Goal: Task Accomplishment & Management: Manage account settings

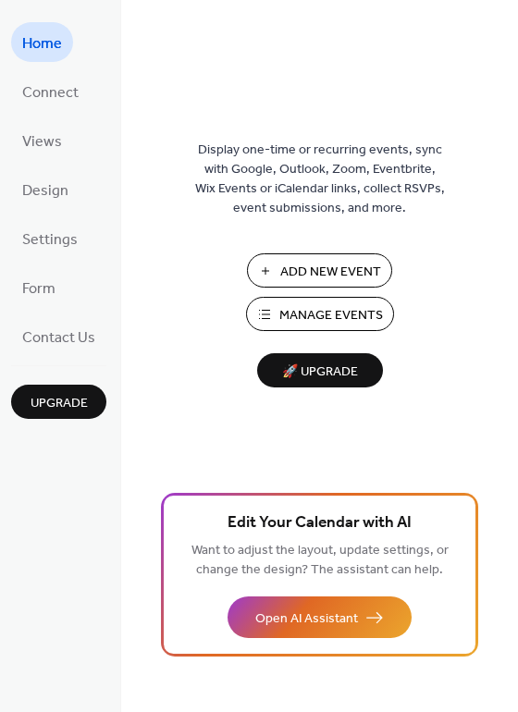
click at [277, 313] on button "Manage Events" at bounding box center [320, 314] width 148 height 34
click at [55, 135] on span "Views" at bounding box center [42, 142] width 40 height 29
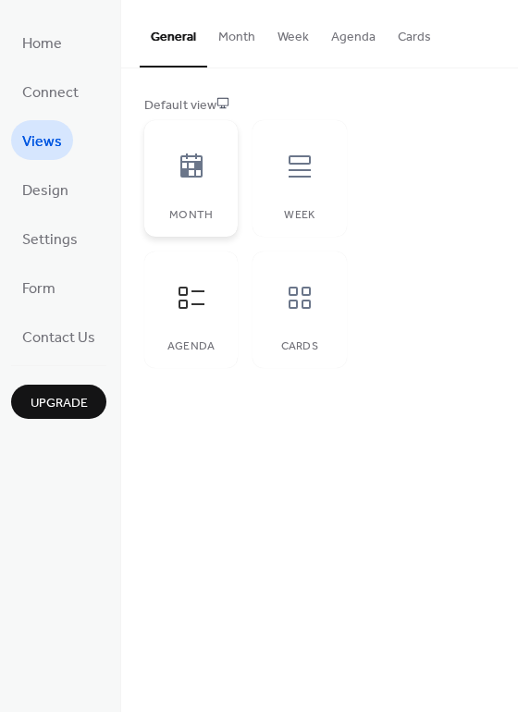
click at [197, 153] on icon at bounding box center [192, 167] width 30 height 30
click at [270, 202] on div "Week" at bounding box center [298, 178] width 93 height 117
click at [307, 299] on icon at bounding box center [300, 298] width 30 height 30
click at [194, 311] on icon at bounding box center [192, 298] width 30 height 30
click at [47, 184] on span "Design" at bounding box center [45, 191] width 46 height 29
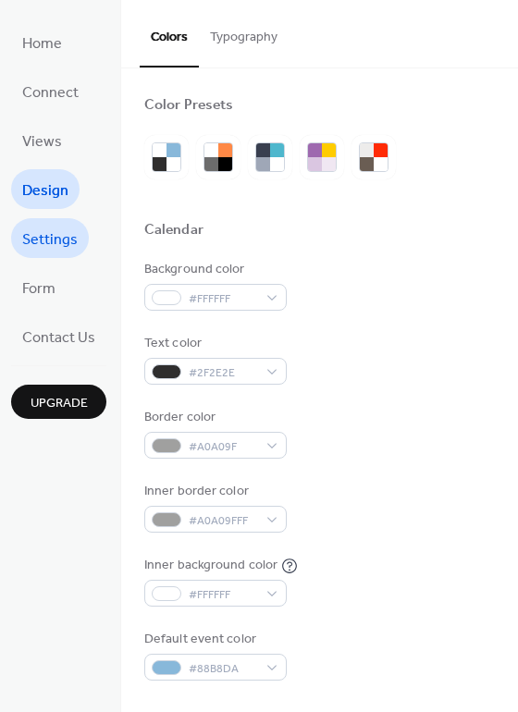
click at [36, 227] on span "Settings" at bounding box center [49, 240] width 55 height 29
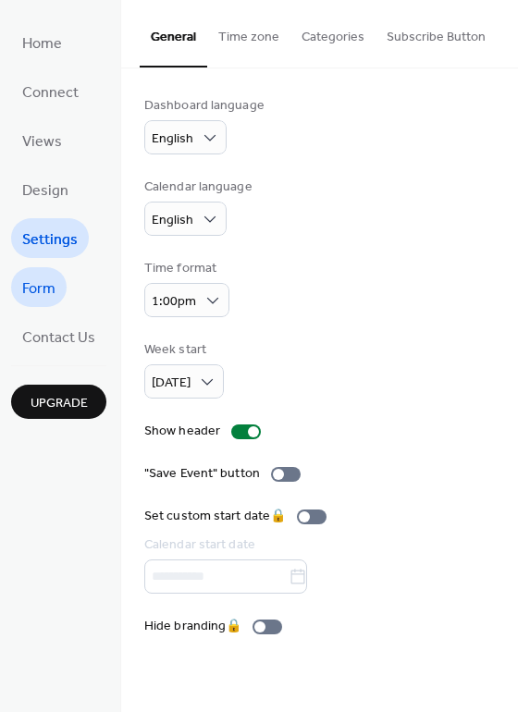
click at [36, 279] on span "Form" at bounding box center [38, 289] width 33 height 29
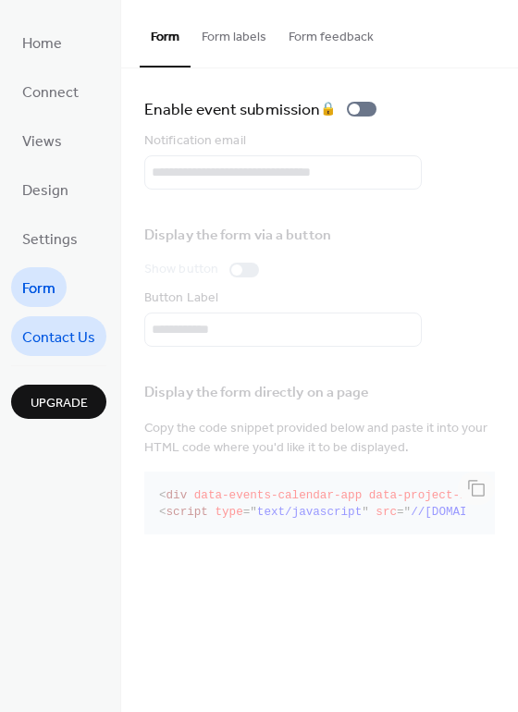
click at [42, 326] on span "Contact Us" at bounding box center [58, 338] width 73 height 29
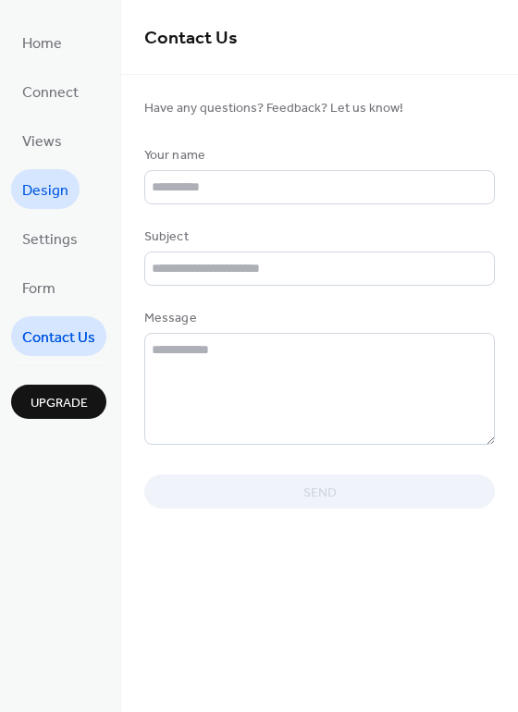
click at [45, 178] on span "Design" at bounding box center [45, 191] width 46 height 29
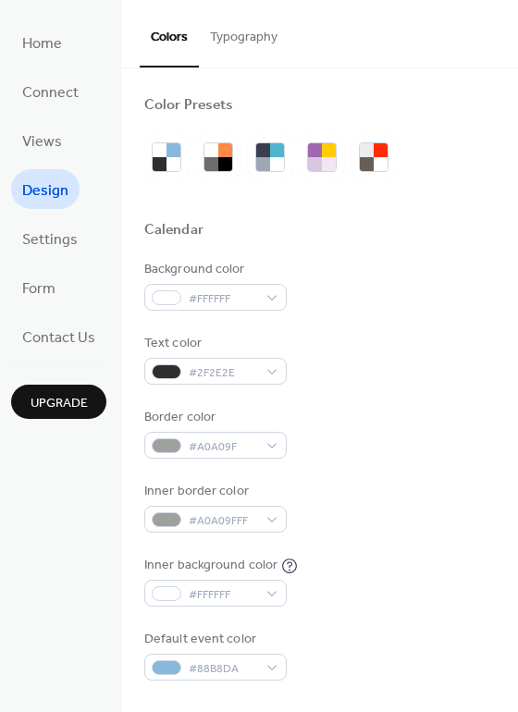
click at [251, 28] on button "Typography" at bounding box center [244, 33] width 90 height 66
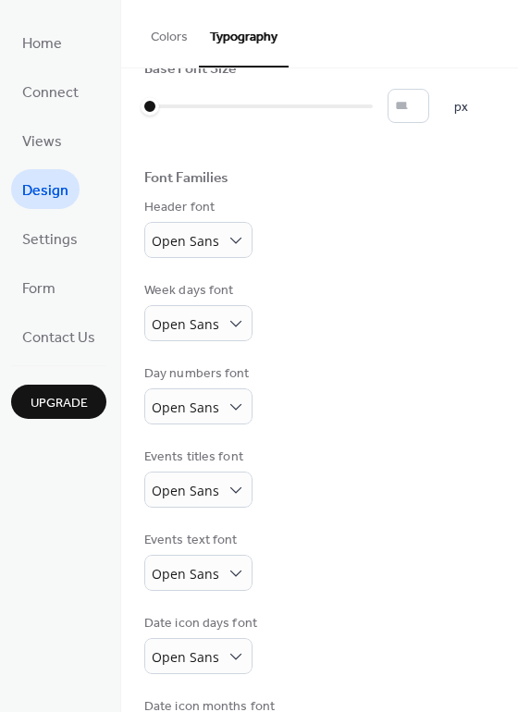
scroll to position [52, 0]
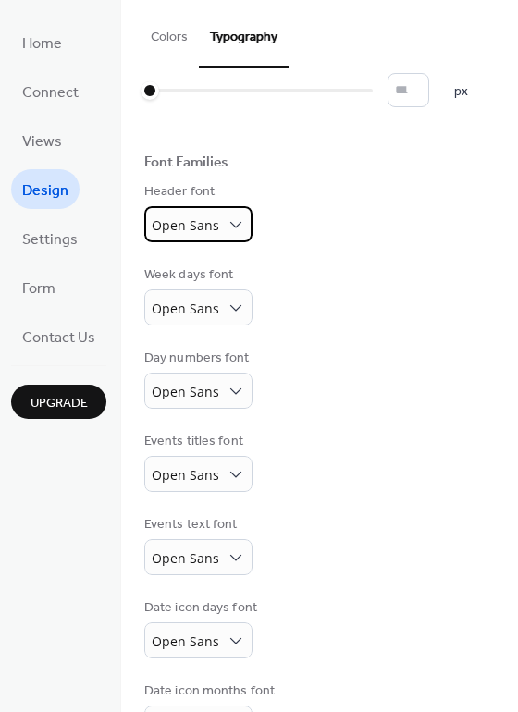
click at [213, 221] on span "Open Sans" at bounding box center [185, 225] width 67 height 18
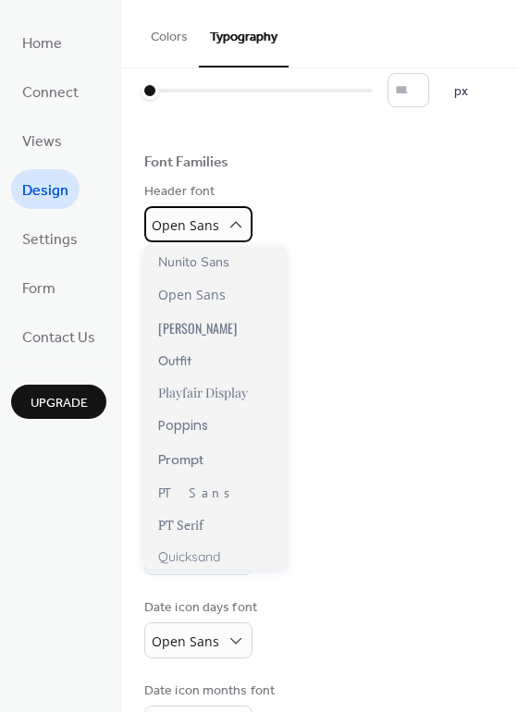
scroll to position [1063, 0]
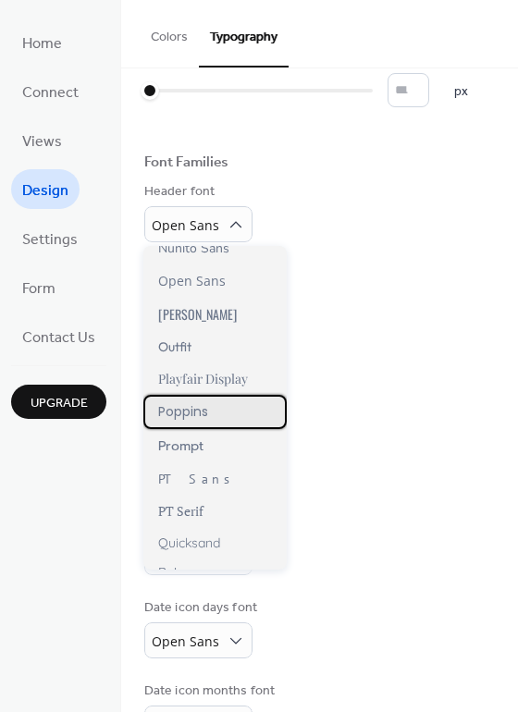
click at [192, 413] on span "Poppins" at bounding box center [183, 411] width 50 height 19
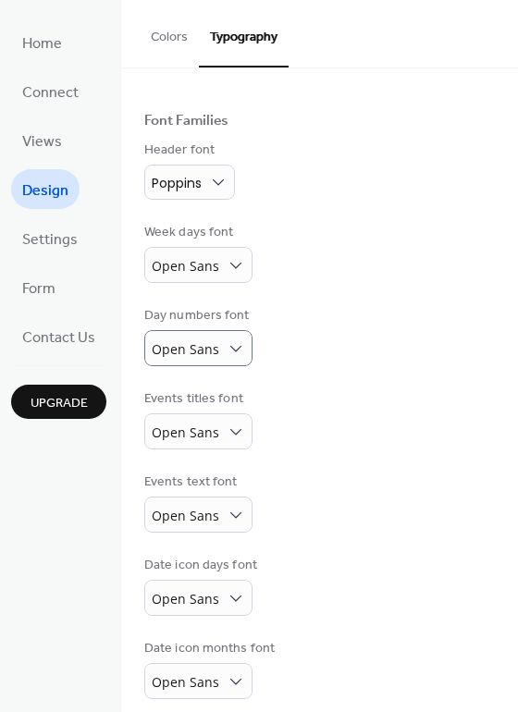
scroll to position [94, 0]
click at [212, 432] on span "Open Sans" at bounding box center [185, 432] width 67 height 18
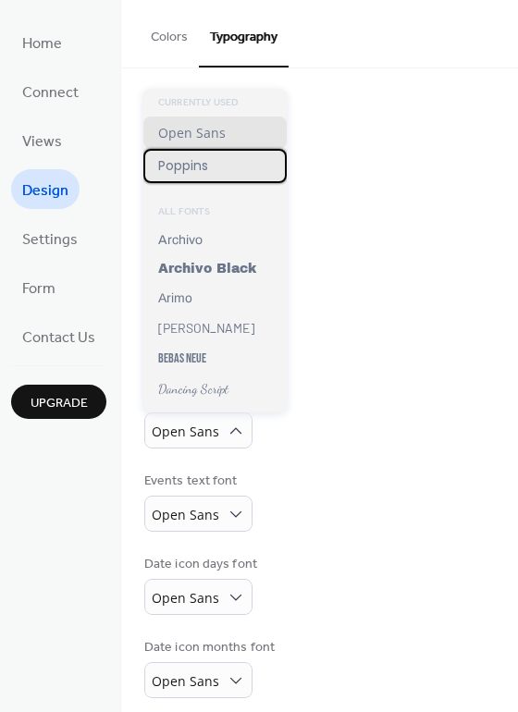
click at [201, 176] on div "Poppins" at bounding box center [214, 166] width 143 height 34
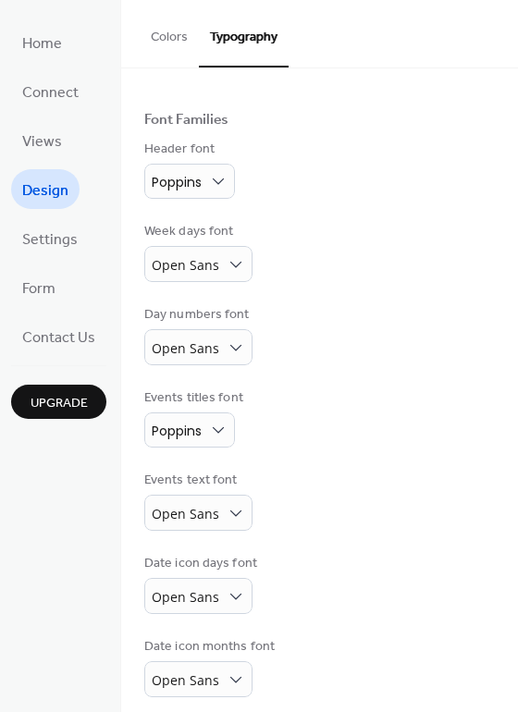
scroll to position [107, 0]
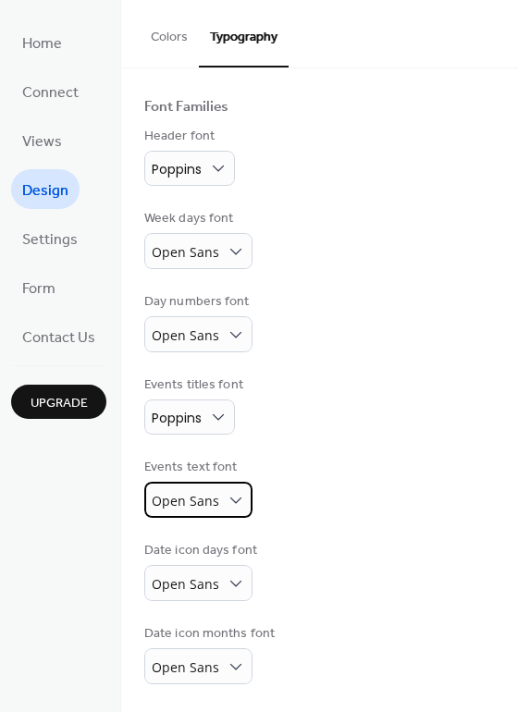
click at [215, 497] on div "Open Sans" at bounding box center [198, 500] width 108 height 36
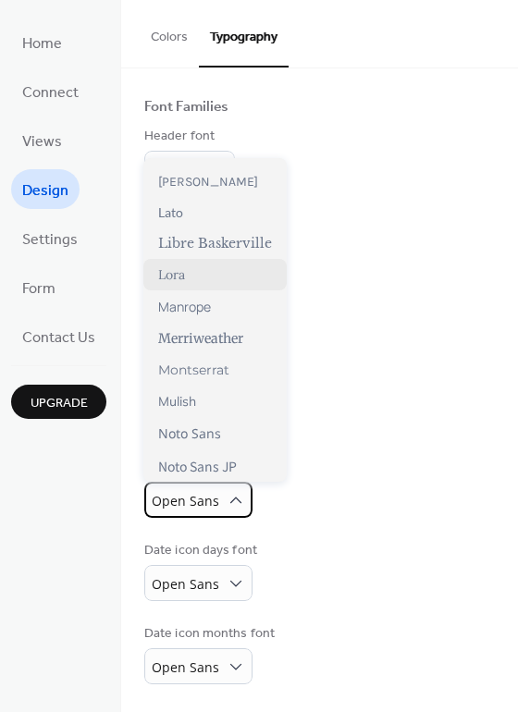
scroll to position [622, 0]
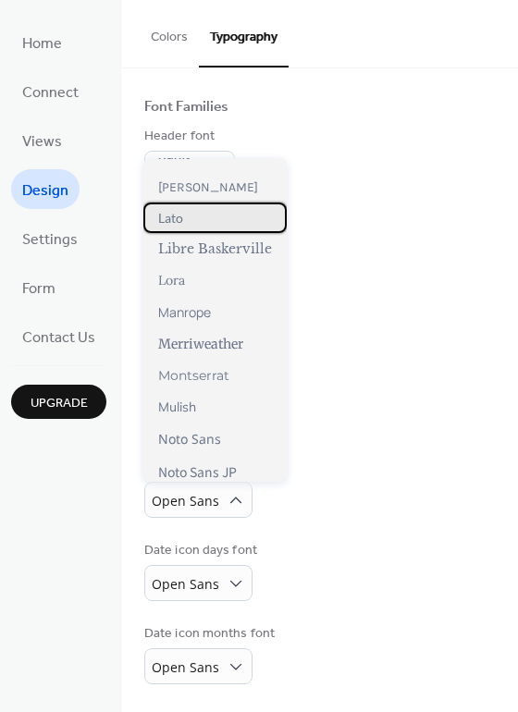
click at [204, 220] on div "Lato" at bounding box center [214, 217] width 143 height 31
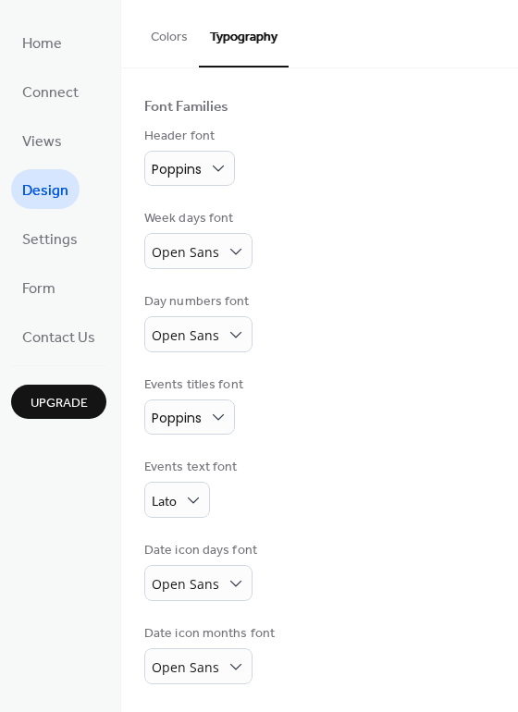
scroll to position [0, 0]
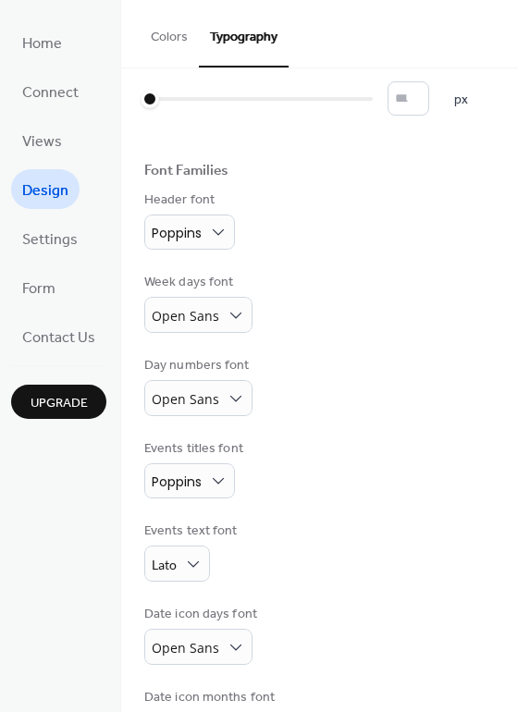
scroll to position [26, 0]
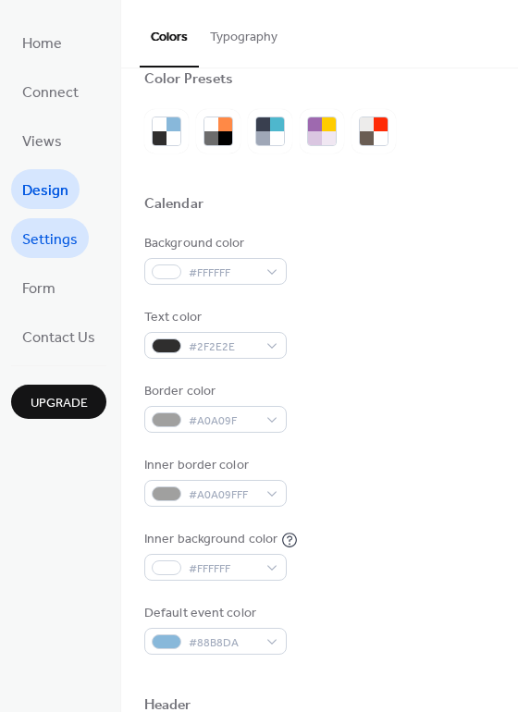
click at [67, 238] on span "Settings" at bounding box center [49, 240] width 55 height 29
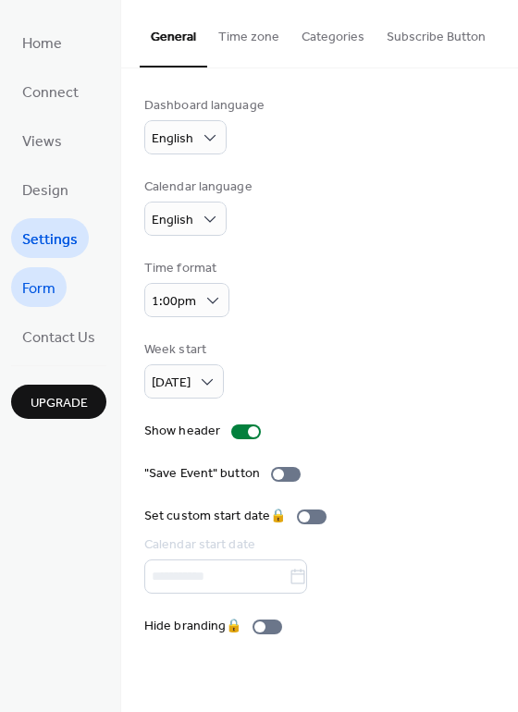
click at [63, 291] on link "Form" at bounding box center [38, 287] width 55 height 40
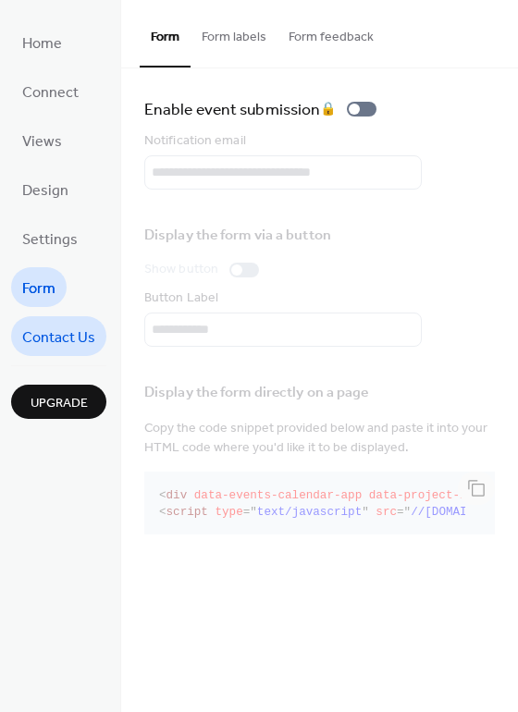
click at [61, 327] on span "Contact Us" at bounding box center [58, 338] width 73 height 29
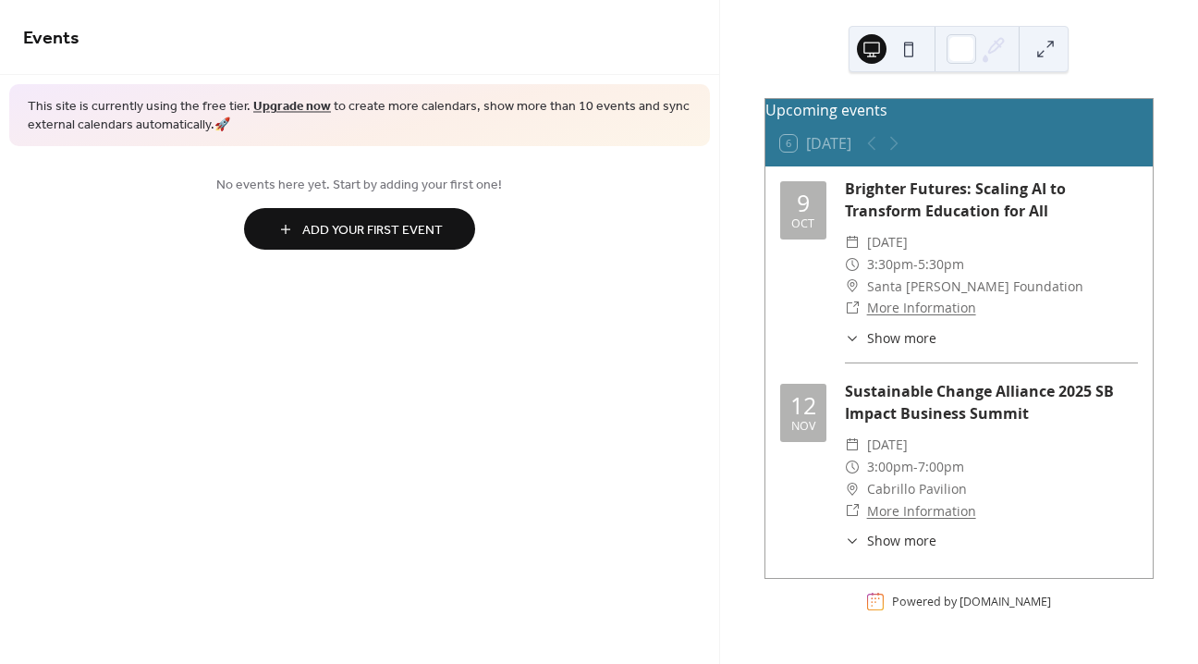
click at [292, 108] on link "Upgrade now" at bounding box center [292, 106] width 78 height 25
click at [910, 49] on button at bounding box center [909, 49] width 30 height 30
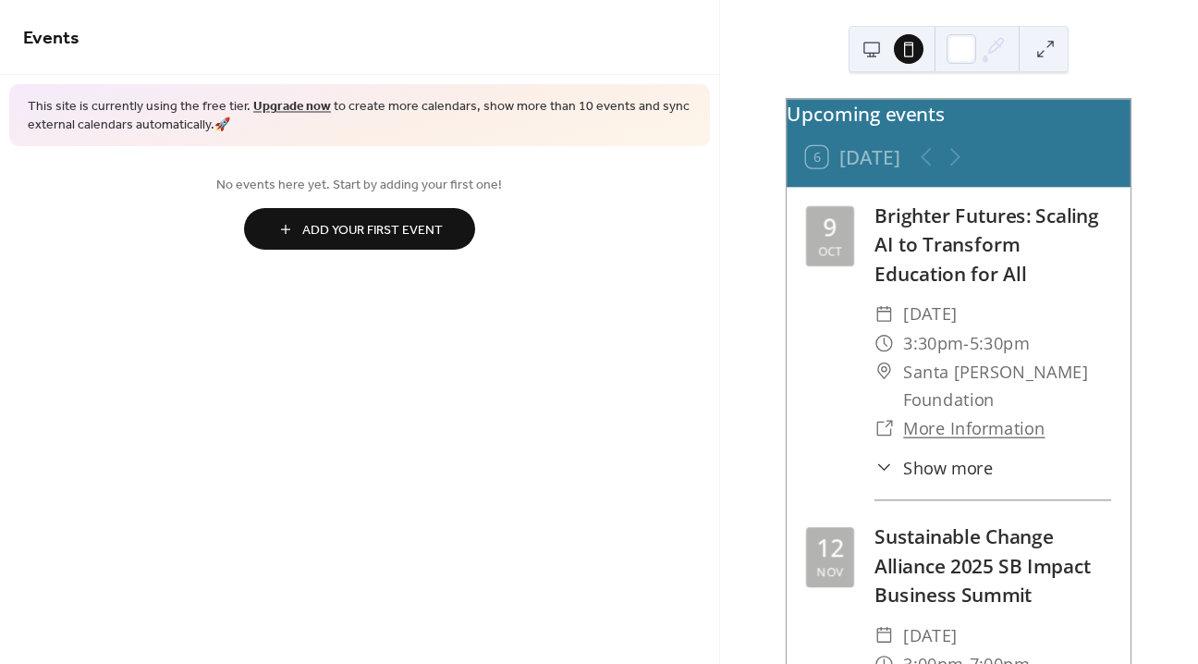
click at [859, 41] on button at bounding box center [872, 49] width 30 height 30
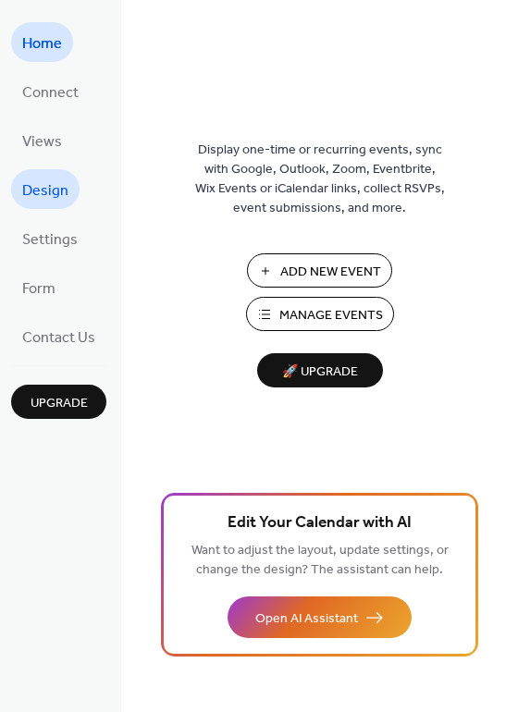
click at [59, 179] on span "Design" at bounding box center [45, 191] width 46 height 29
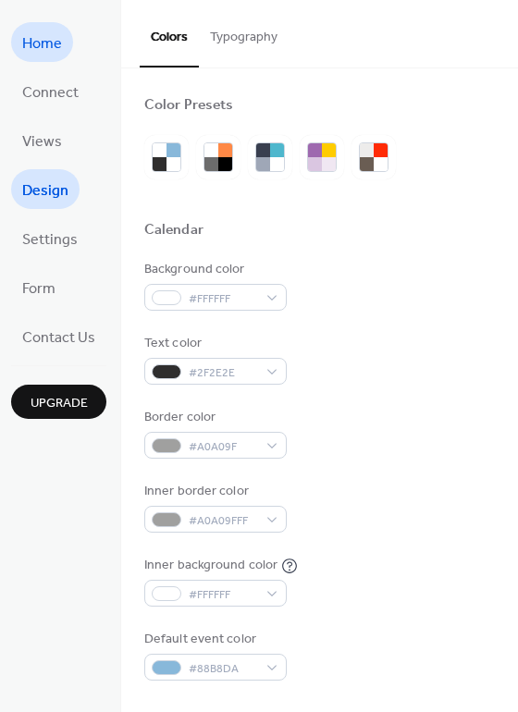
click at [47, 35] on span "Home" at bounding box center [42, 44] width 40 height 29
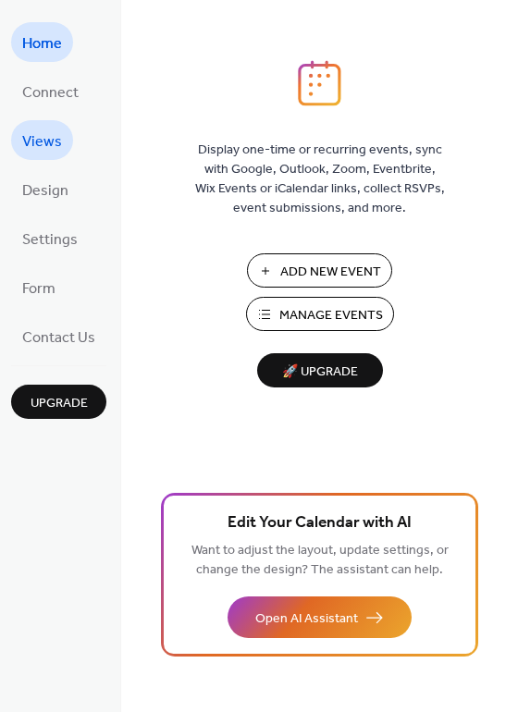
click at [45, 128] on span "Views" at bounding box center [42, 142] width 40 height 29
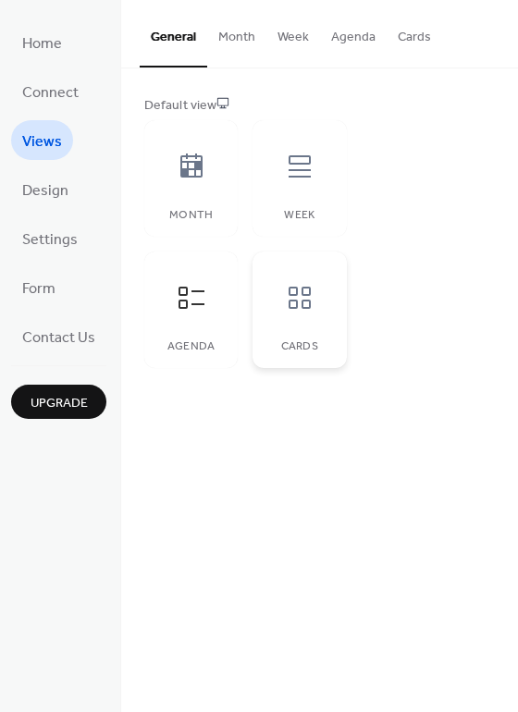
click at [294, 278] on div at bounding box center [299, 297] width 55 height 55
click at [61, 245] on span "Settings" at bounding box center [49, 240] width 55 height 29
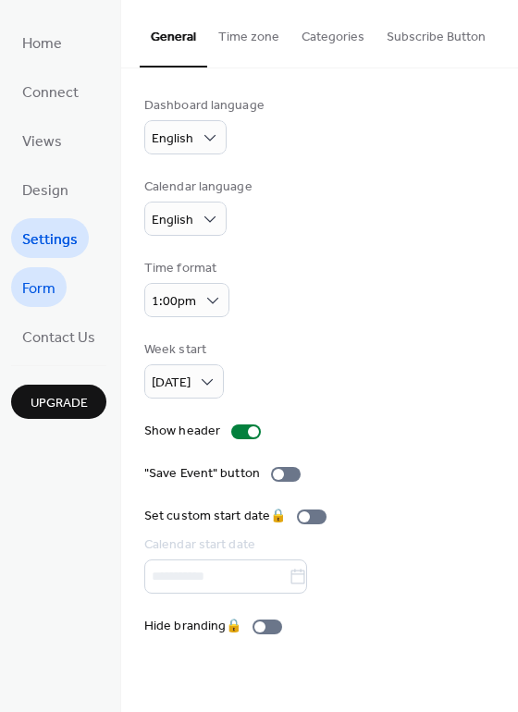
click at [48, 275] on span "Form" at bounding box center [38, 289] width 33 height 29
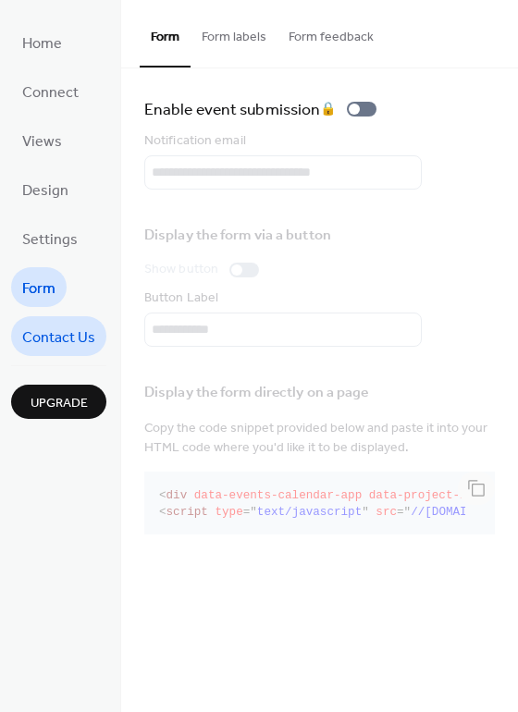
click at [61, 328] on span "Contact Us" at bounding box center [58, 338] width 73 height 29
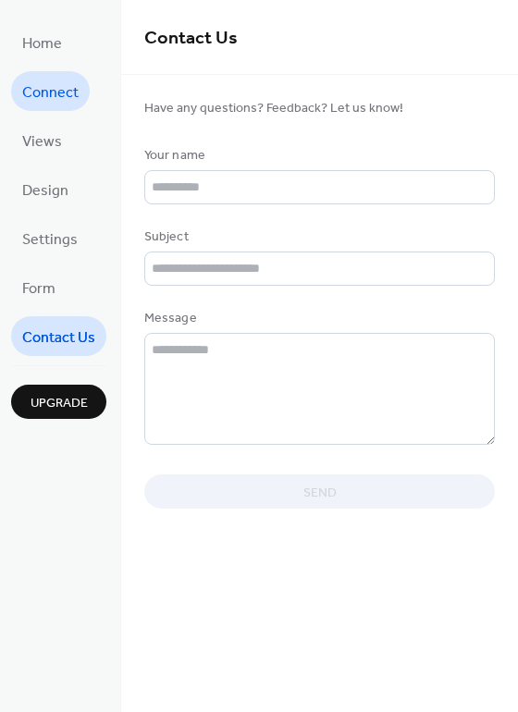
click at [50, 95] on span "Connect" at bounding box center [50, 93] width 56 height 29
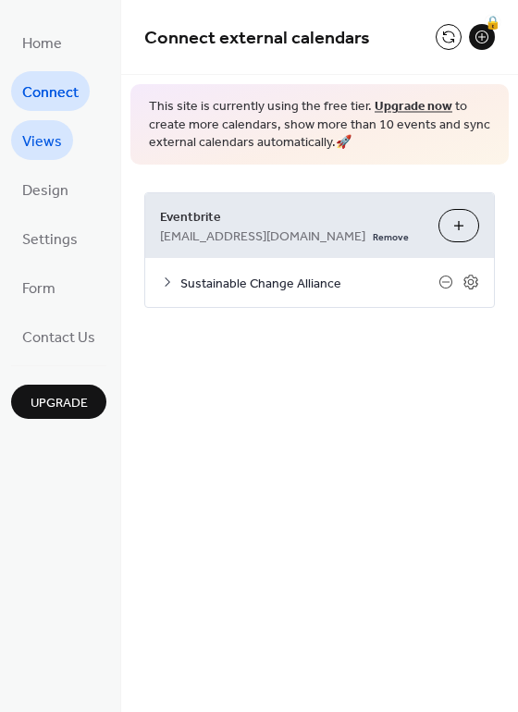
click at [41, 129] on span "Views" at bounding box center [42, 142] width 40 height 29
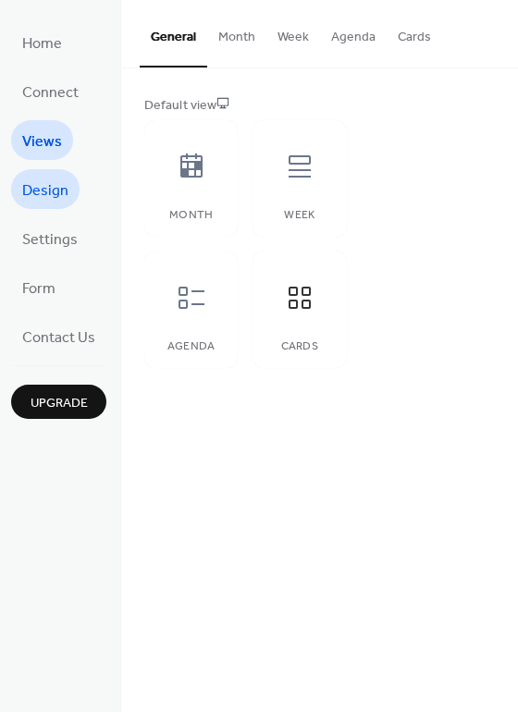
click at [49, 186] on span "Design" at bounding box center [45, 191] width 46 height 29
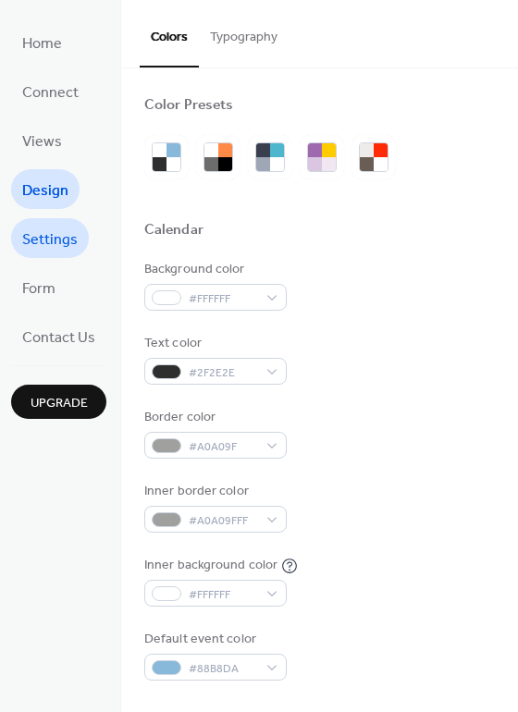
click at [48, 231] on span "Settings" at bounding box center [49, 240] width 55 height 29
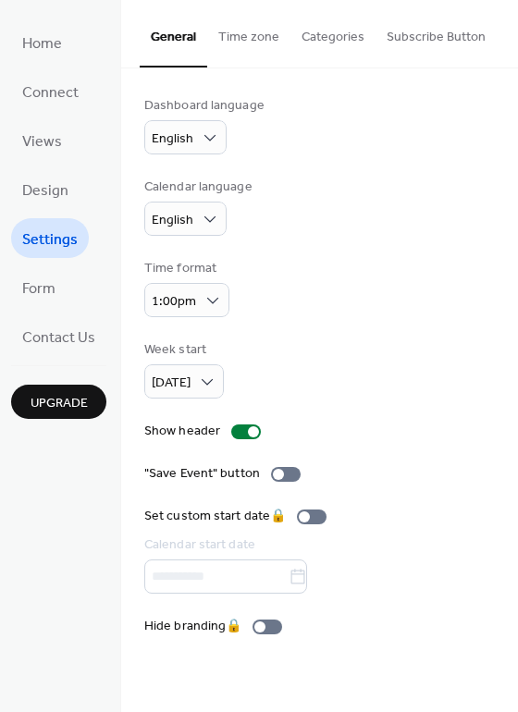
click at [48, 231] on span "Settings" at bounding box center [49, 240] width 55 height 29
click at [58, 48] on span "Home" at bounding box center [42, 44] width 40 height 29
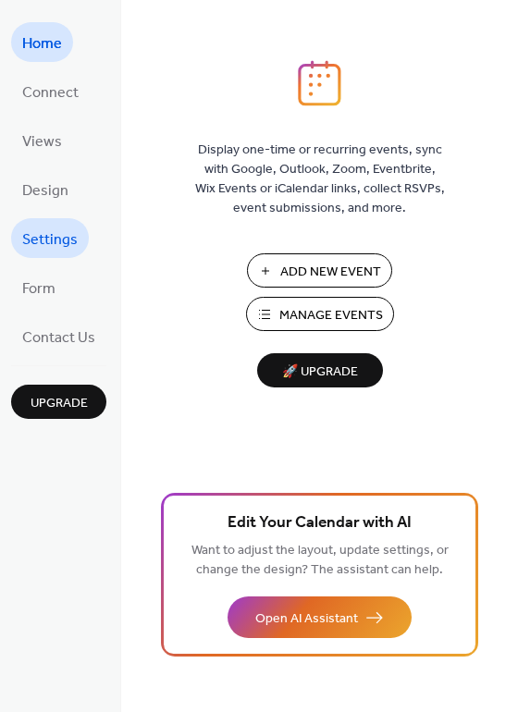
click at [55, 248] on span "Settings" at bounding box center [49, 240] width 55 height 29
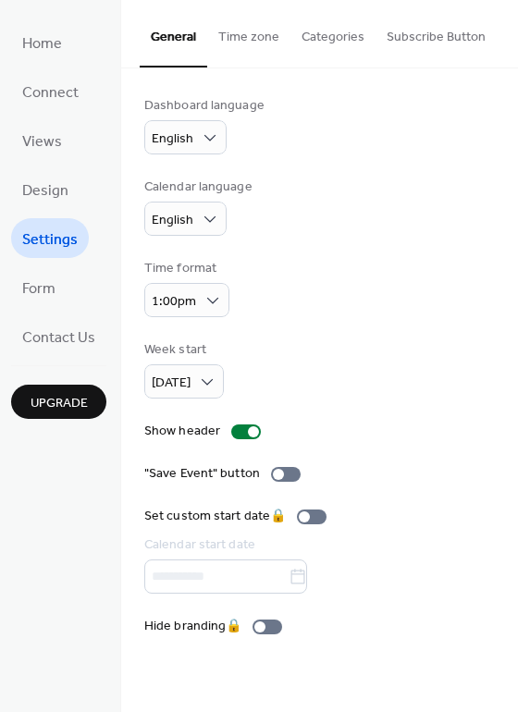
click at [340, 49] on button "Categories" at bounding box center [332, 33] width 85 height 66
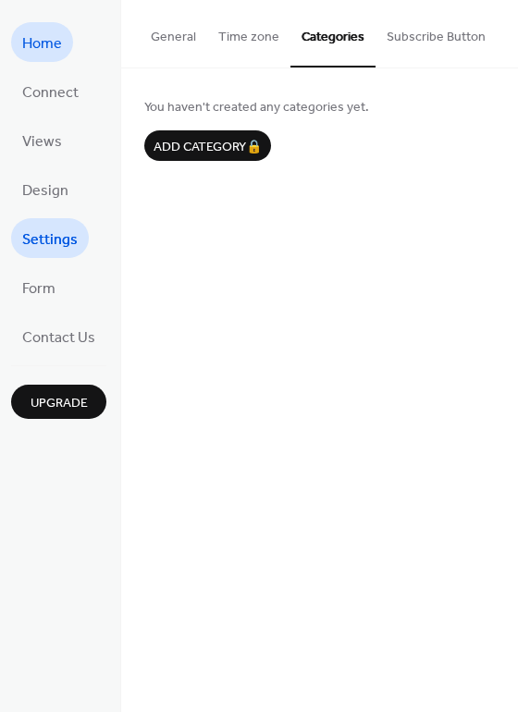
click at [45, 44] on span "Home" at bounding box center [42, 44] width 40 height 29
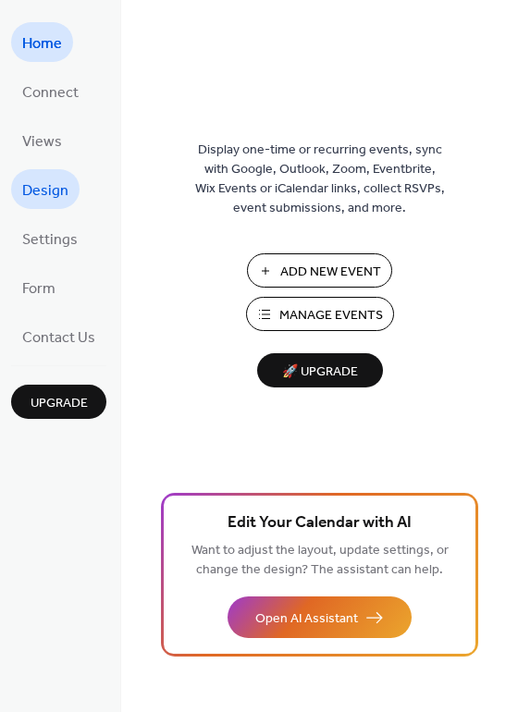
click at [40, 183] on span "Design" at bounding box center [45, 191] width 46 height 29
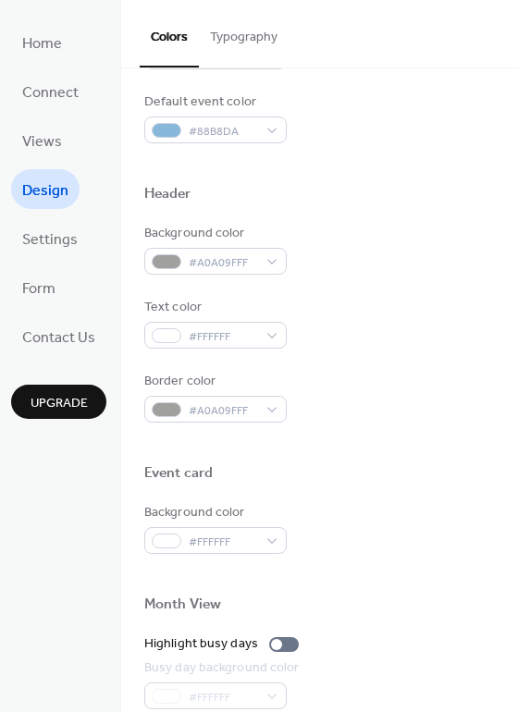
scroll to position [538, 0]
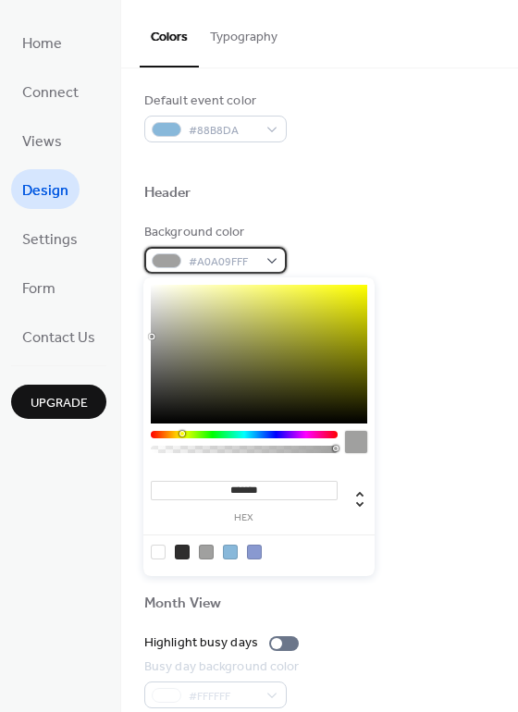
click at [224, 264] on span "#A0A09FFF" at bounding box center [223, 261] width 68 height 19
click at [236, 552] on div at bounding box center [230, 552] width 15 height 15
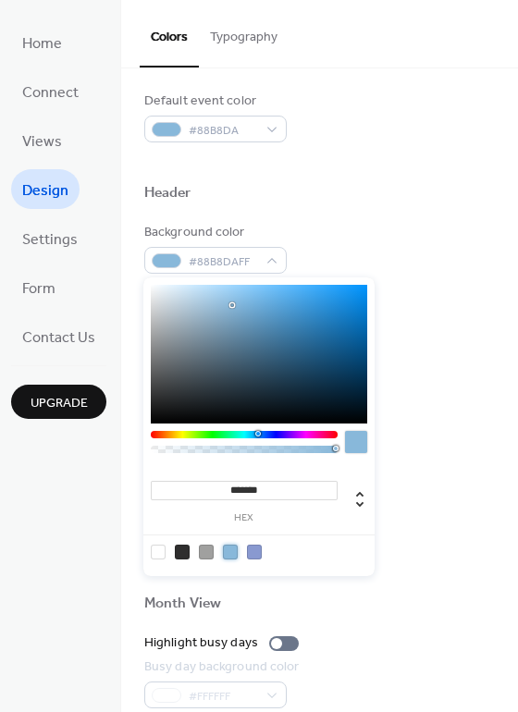
click at [281, 318] on div at bounding box center [259, 354] width 216 height 139
click at [284, 345] on div at bounding box center [259, 354] width 216 height 139
click at [286, 354] on div at bounding box center [259, 354] width 216 height 139
click at [290, 362] on div at bounding box center [259, 354] width 216 height 139
click at [288, 343] on div at bounding box center [259, 354] width 216 height 139
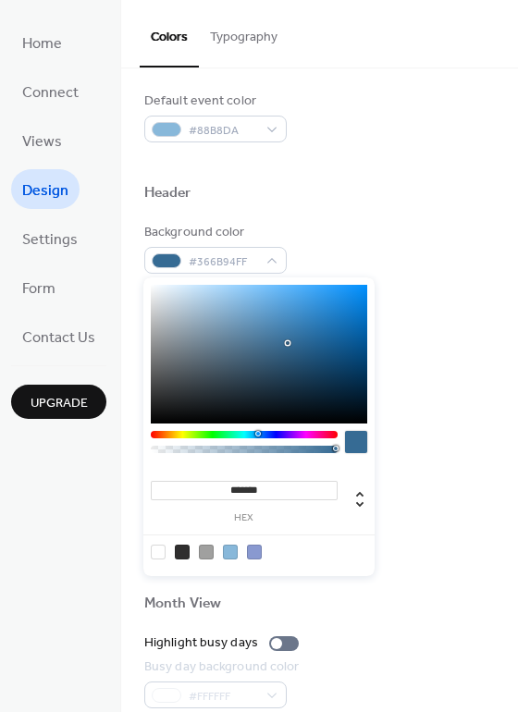
click at [283, 347] on div at bounding box center [259, 354] width 216 height 139
click at [283, 334] on div at bounding box center [259, 354] width 216 height 139
click at [292, 335] on div at bounding box center [259, 354] width 216 height 139
click at [291, 330] on div at bounding box center [259, 354] width 216 height 139
click at [293, 337] on div at bounding box center [259, 354] width 216 height 139
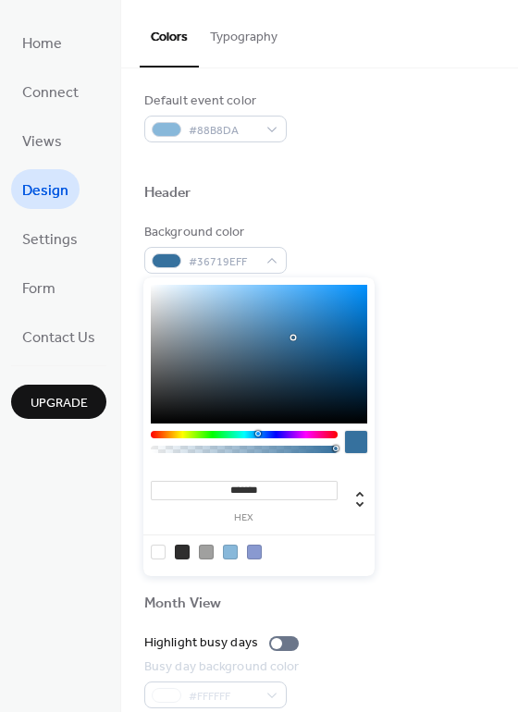
click at [293, 339] on div at bounding box center [295, 339] width 4 height 4
type input "*******"
click at [293, 341] on div at bounding box center [295, 341] width 4 height 4
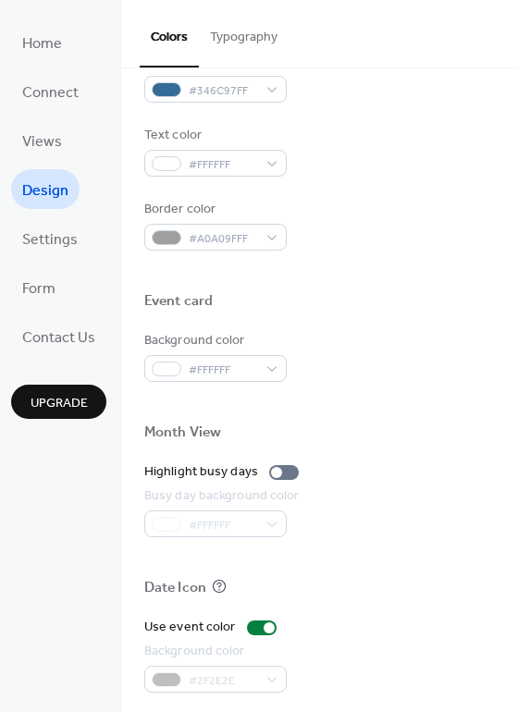
scroll to position [724, 0]
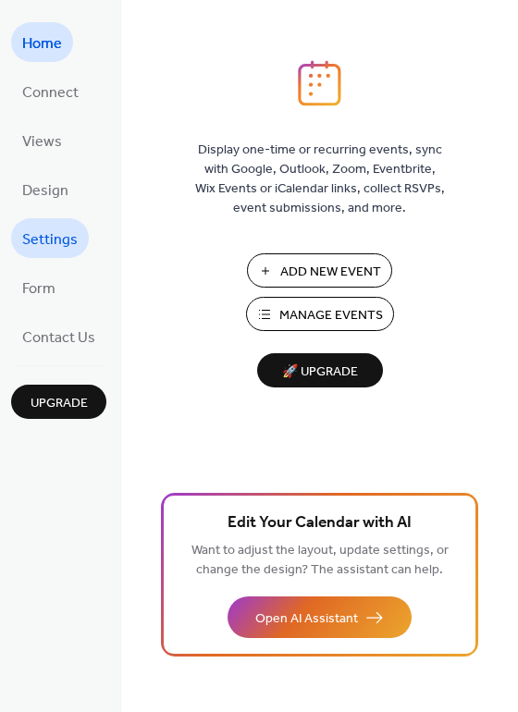
click at [65, 240] on span "Settings" at bounding box center [49, 240] width 55 height 29
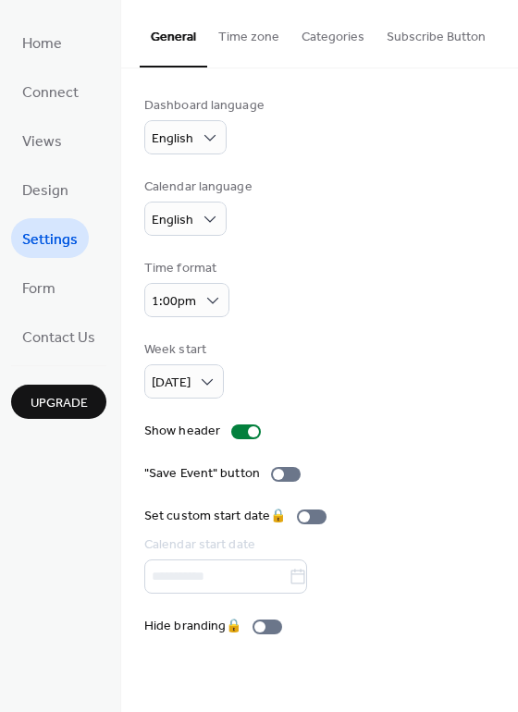
click at [56, 166] on ul "Home Connect Views Design Settings Form Contact Us" at bounding box center [58, 189] width 95 height 334
click at [54, 192] on span "Design" at bounding box center [45, 191] width 46 height 29
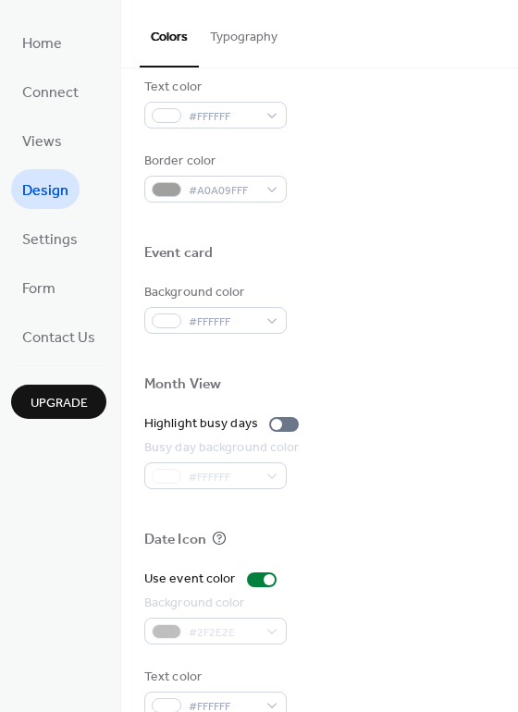
scroll to position [791, 0]
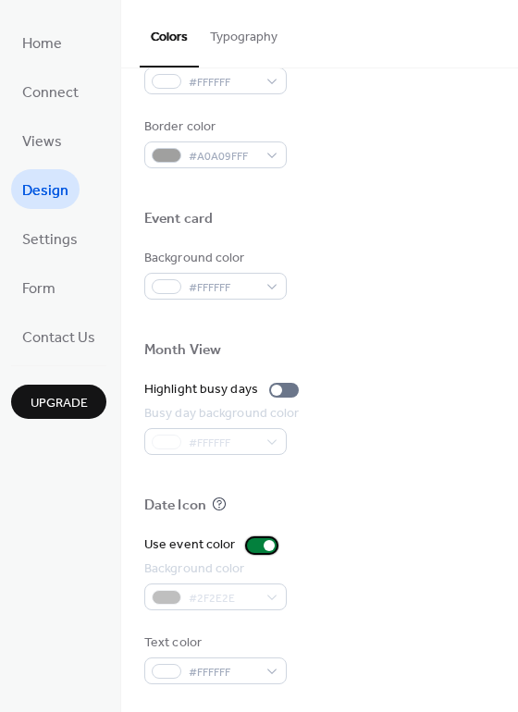
click at [253, 548] on div at bounding box center [262, 545] width 30 height 15
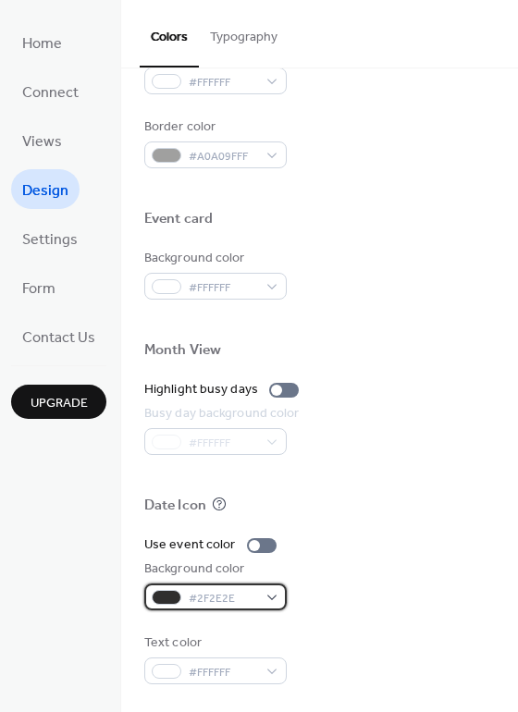
click at [236, 600] on span "#2F2E2E" at bounding box center [223, 598] width 68 height 19
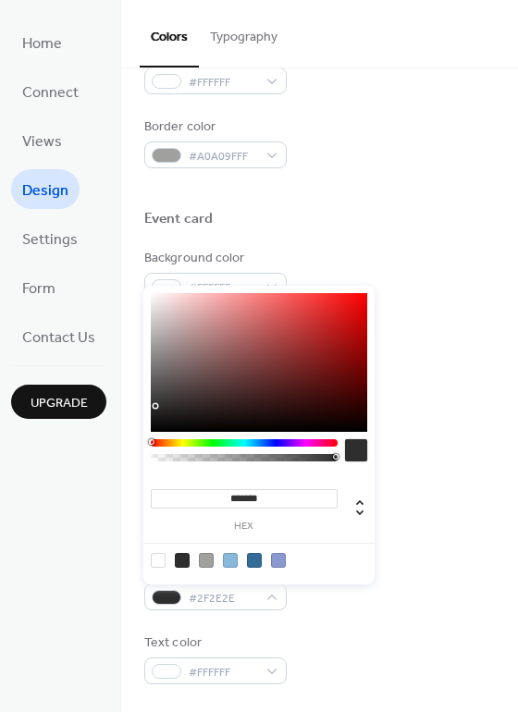
click at [208, 560] on div at bounding box center [206, 560] width 15 height 15
type input "*******"
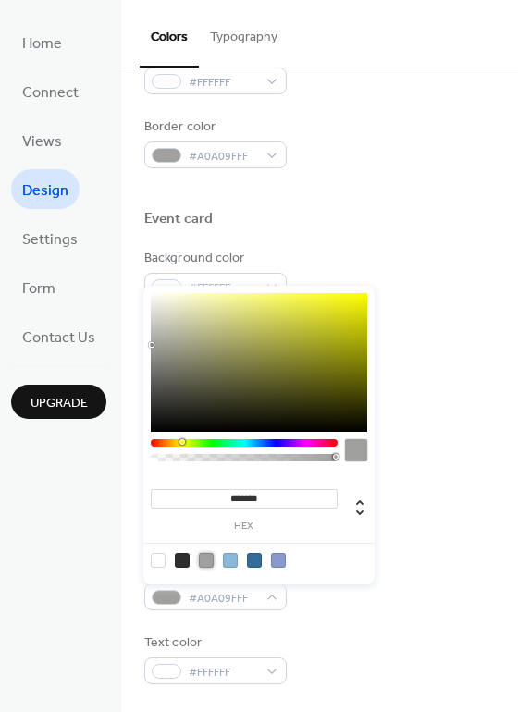
click at [417, 537] on div "Use event color" at bounding box center [319, 544] width 350 height 19
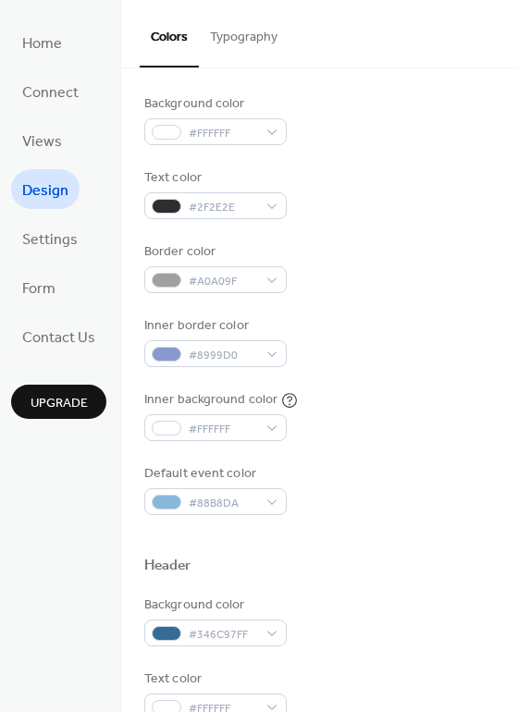
scroll to position [160, 0]
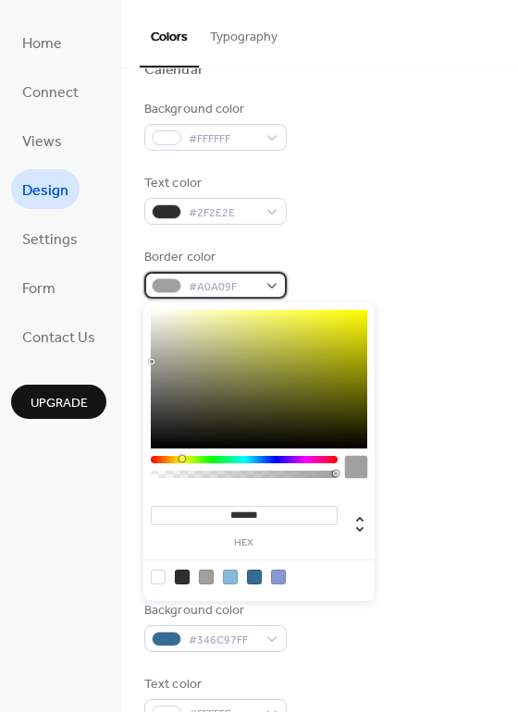
click at [252, 278] on span "#A0A09F" at bounding box center [223, 286] width 68 height 19
click at [251, 581] on div at bounding box center [254, 577] width 15 height 15
type input "*******"
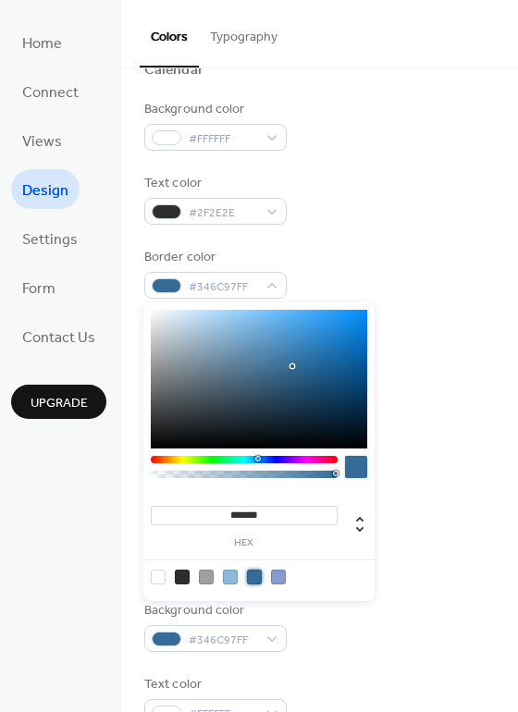
click at [362, 206] on div "Text color #2F2E2E" at bounding box center [319, 199] width 350 height 51
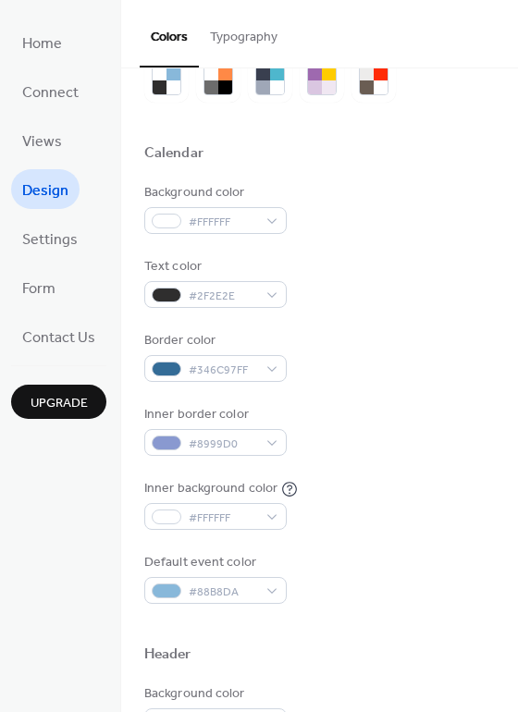
scroll to position [0, 0]
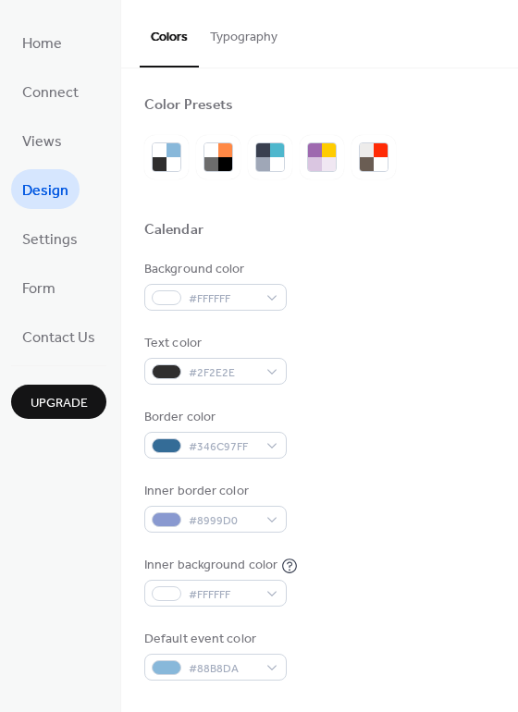
click at [224, 45] on button "Typography" at bounding box center [244, 33] width 90 height 66
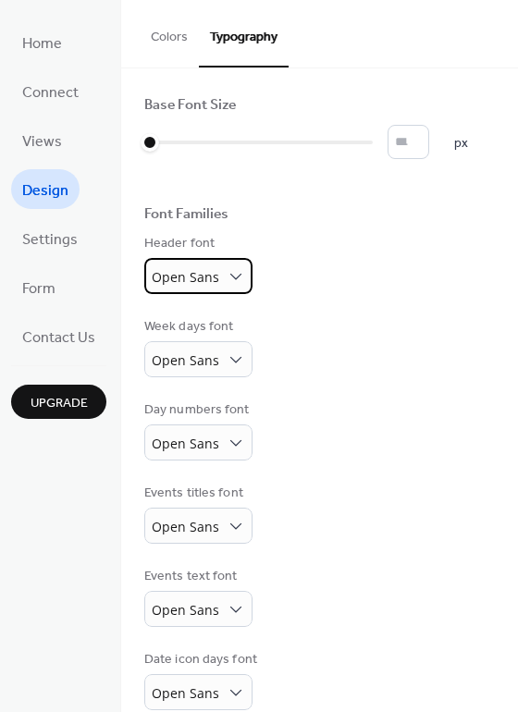
click at [219, 282] on div "Open Sans" at bounding box center [198, 276] width 108 height 36
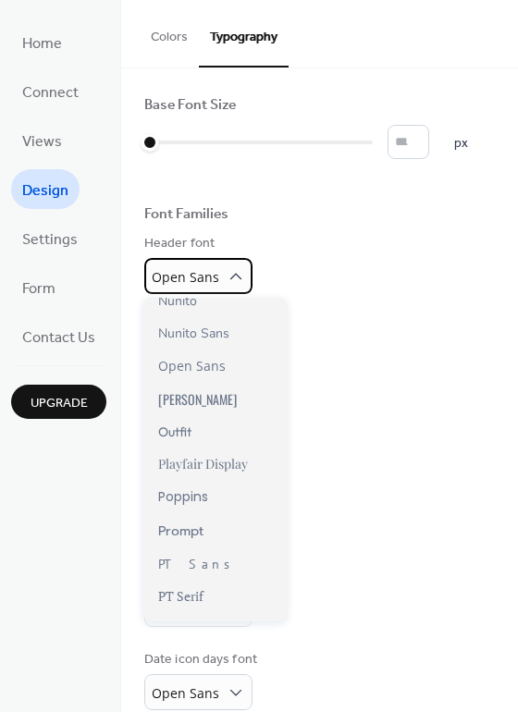
scroll to position [1077, 0]
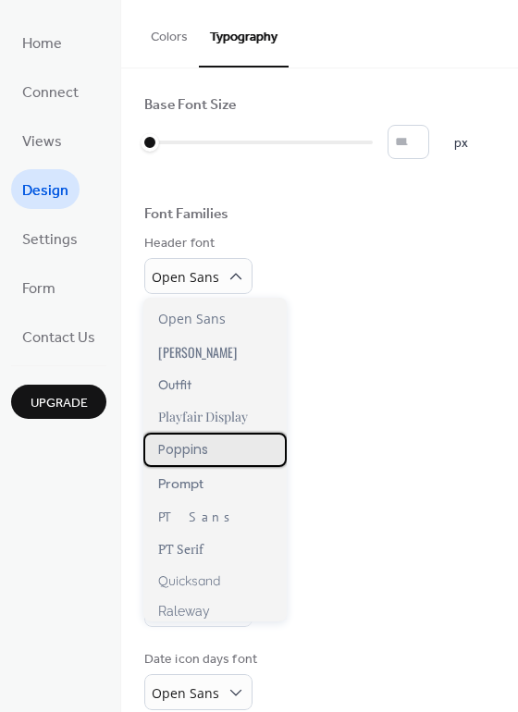
click at [202, 441] on span "Poppins" at bounding box center [183, 449] width 50 height 19
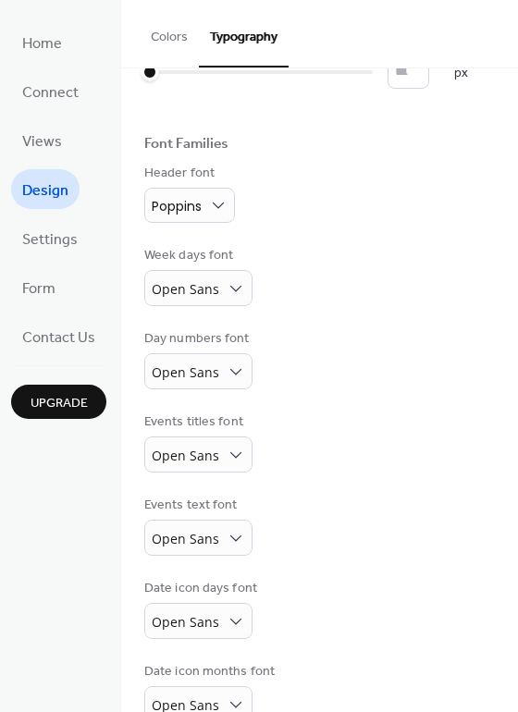
scroll to position [81, 0]
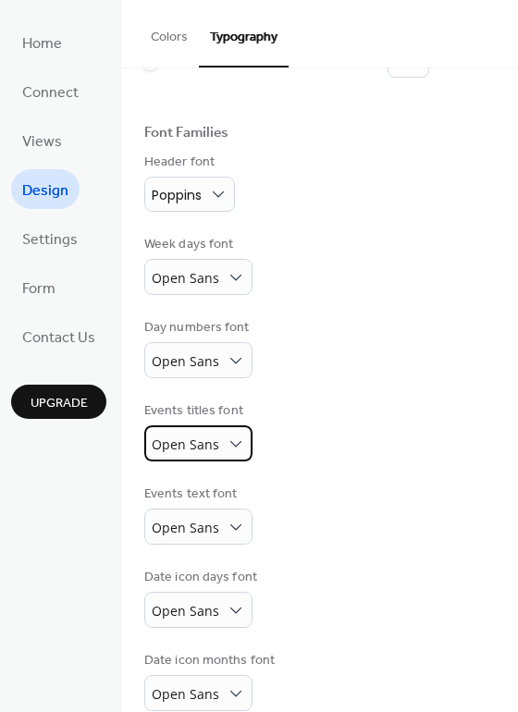
click at [200, 439] on span "Open Sans" at bounding box center [185, 444] width 67 height 18
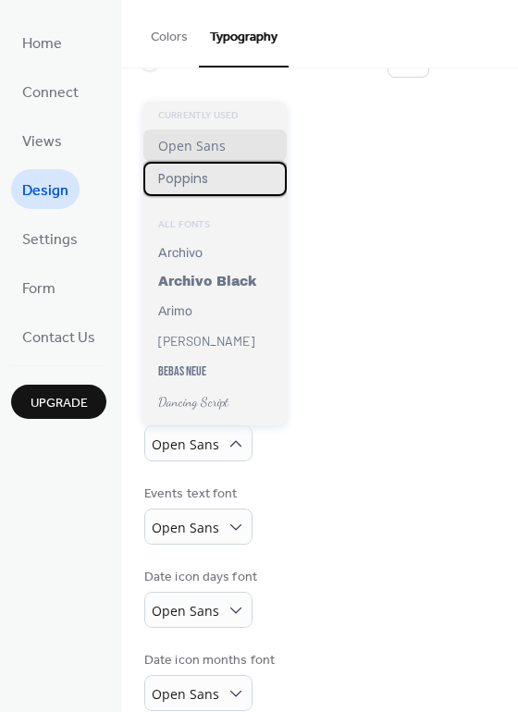
click at [208, 183] on span "Poppins" at bounding box center [183, 178] width 50 height 19
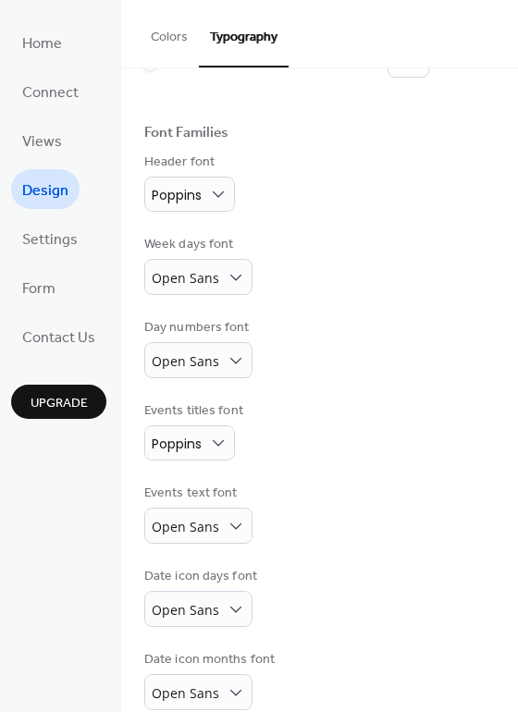
scroll to position [107, 0]
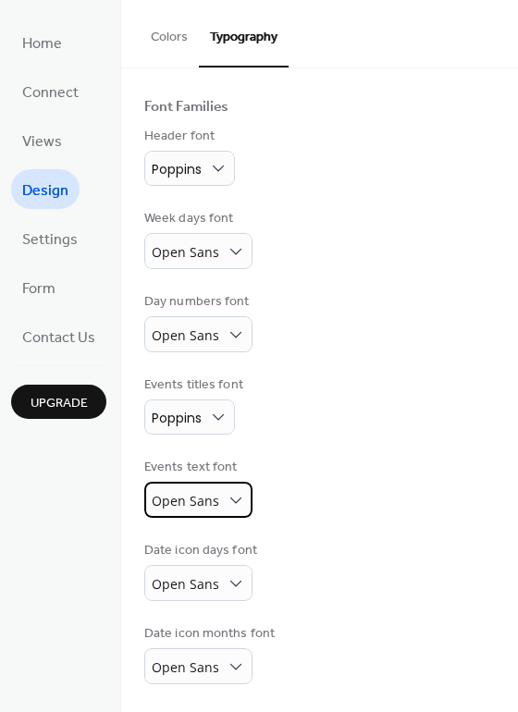
click at [200, 496] on span "Open Sans" at bounding box center [185, 501] width 67 height 18
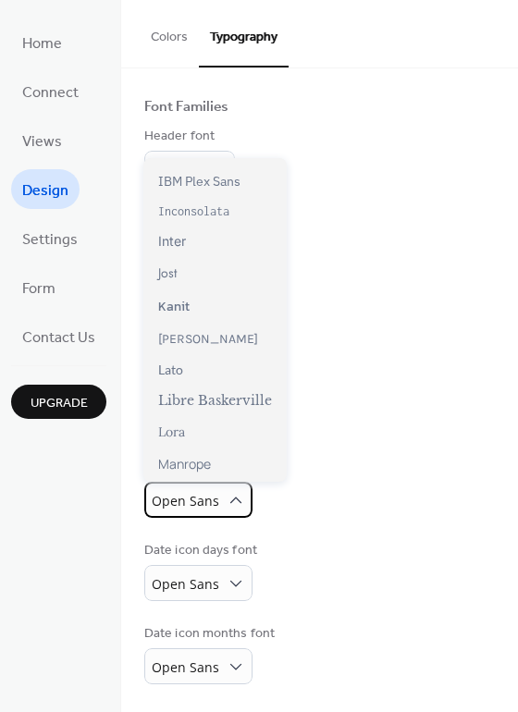
scroll to position [495, 0]
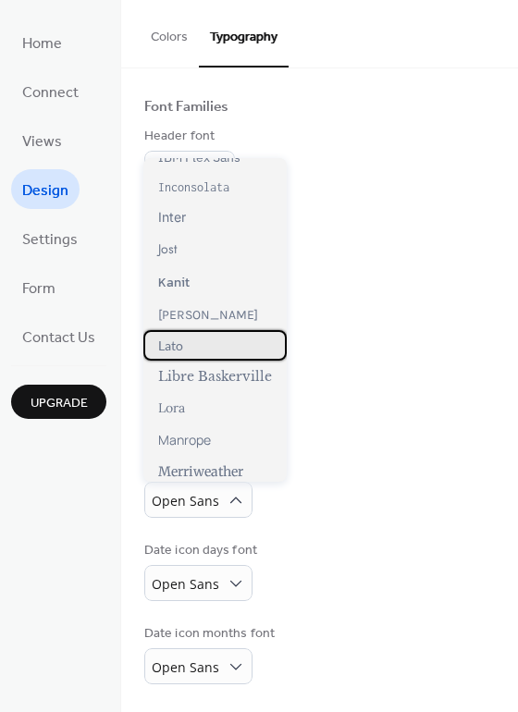
click at [202, 342] on div "Lato" at bounding box center [214, 345] width 143 height 31
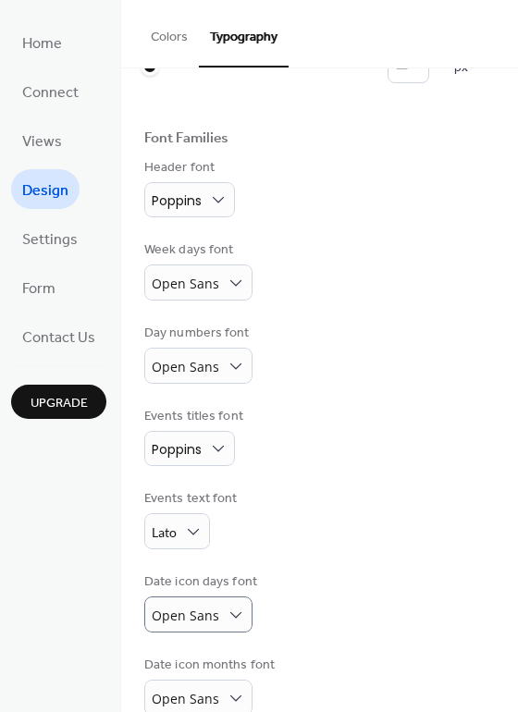
scroll to position [95, 0]
